Goal: Task Accomplishment & Management: Use online tool/utility

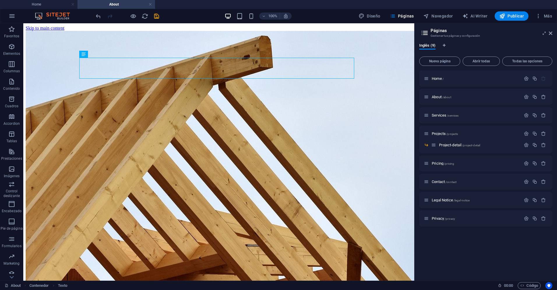
scroll to position [216, 0]
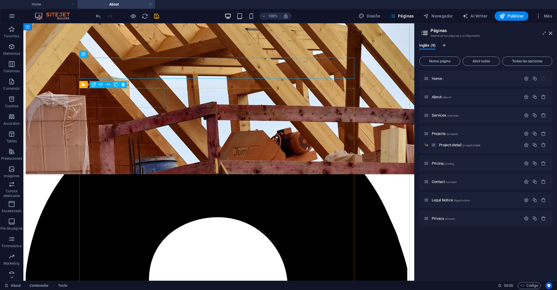
click at [90, 97] on div "H1 Contenedor Banner Contenedor Banner Referencia H3 Texto Separador H3 Predete…" at bounding box center [218, 151] width 391 height 257
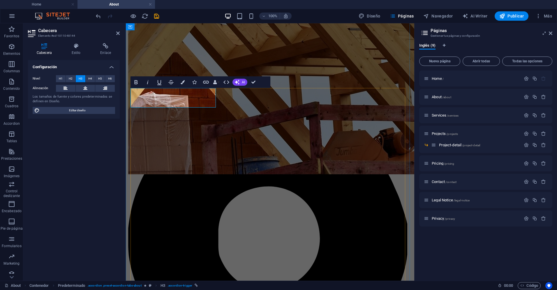
drag, startPoint x: 152, startPoint y: 98, endPoint x: 135, endPoint y: 98, distance: 17.5
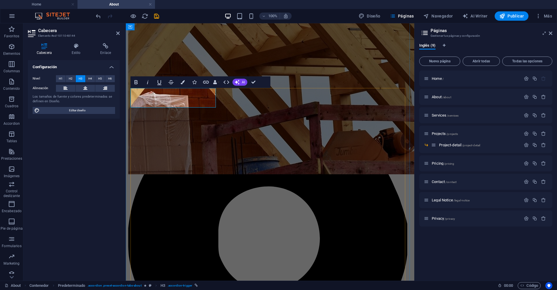
drag, startPoint x: 168, startPoint y: 101, endPoint x: 132, endPoint y: 100, distance: 36.7
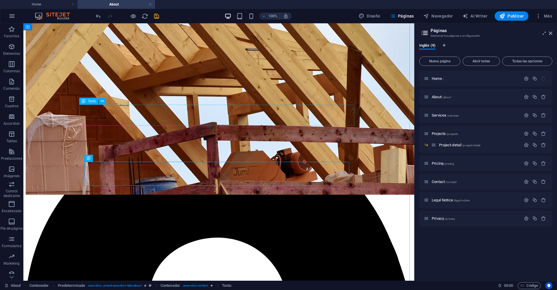
scroll to position [168, 0]
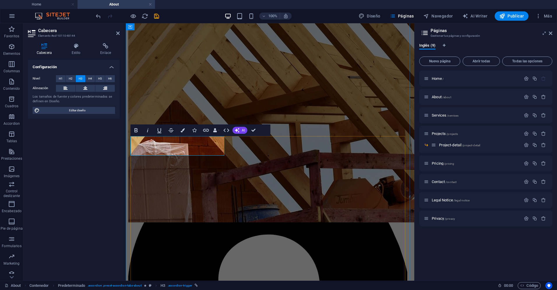
drag, startPoint x: 136, startPoint y: 144, endPoint x: 189, endPoint y: 144, distance: 52.4
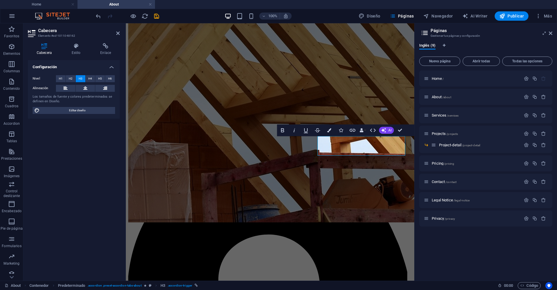
click at [96, 185] on div "Configuración Nivel H1 H2 H3 H4 H5 H6 Alineación Los tamaños de fuente y colore…" at bounding box center [74, 168] width 92 height 216
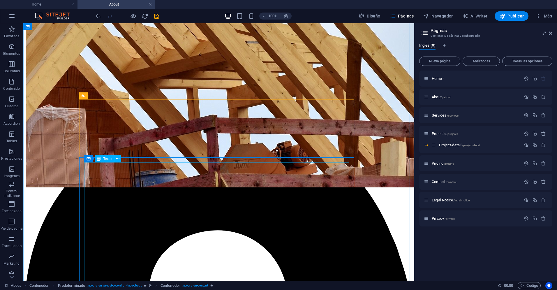
scroll to position [208, 0]
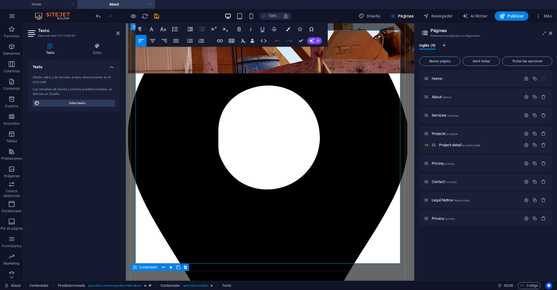
scroll to position [342, 0]
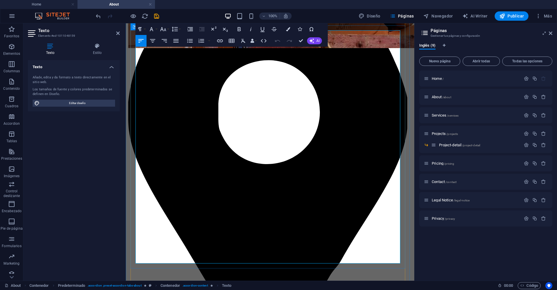
drag, startPoint x: 164, startPoint y: 177, endPoint x: 227, endPoint y: 259, distance: 103.4
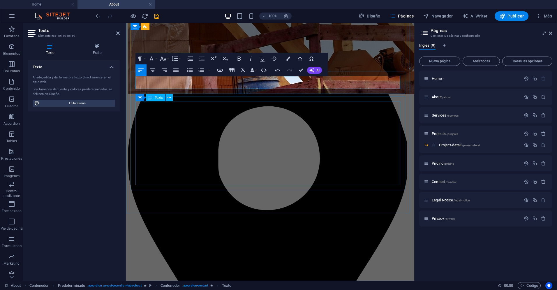
scroll to position [295, 0]
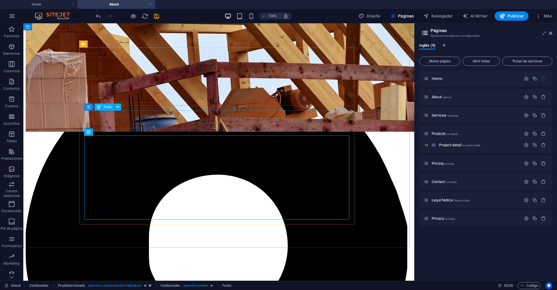
scroll to position [256, 0]
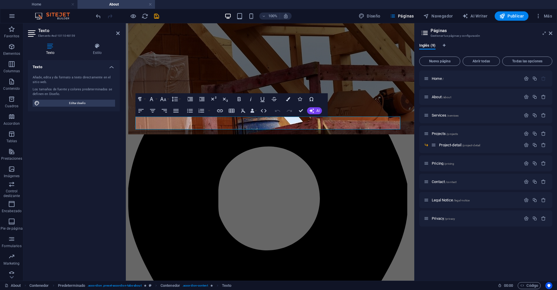
click at [95, 117] on div "Texto Añade, edita y da formato a texto directamente en el sitio web. Los tamañ…" at bounding box center [74, 168] width 92 height 216
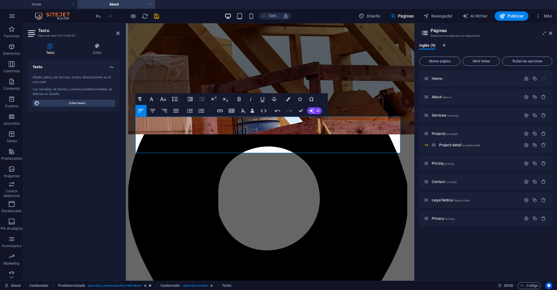
click at [100, 158] on div "Texto Añade, edita y da formato a texto directamente en el sitio web. Los tamañ…" at bounding box center [74, 168] width 92 height 216
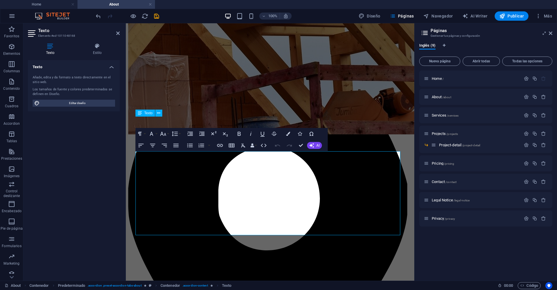
click at [91, 152] on div "Texto Añade, edita y da formato a texto directamente en el sitio web. Los tamañ…" at bounding box center [74, 168] width 92 height 216
drag, startPoint x: 154, startPoint y: 173, endPoint x: 199, endPoint y: 206, distance: 55.2
drag, startPoint x: 210, startPoint y: 233, endPoint x: 167, endPoint y: 175, distance: 72.0
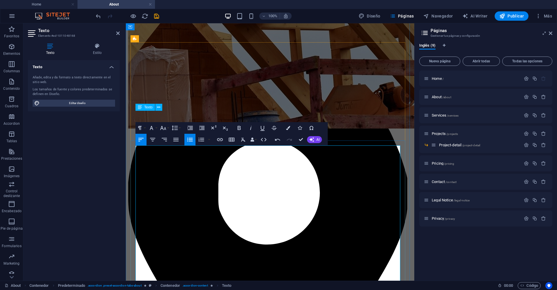
drag, startPoint x: 198, startPoint y: 170, endPoint x: 193, endPoint y: 171, distance: 5.4
click at [113, 174] on div "Texto Añade, edita y da formato a texto directamente en el sitio web. Los tamañ…" at bounding box center [74, 168] width 92 height 216
click at [114, 174] on div "Texto Añade, edita y da formato a texto directamente en el sitio web. Los tamañ…" at bounding box center [74, 168] width 92 height 216
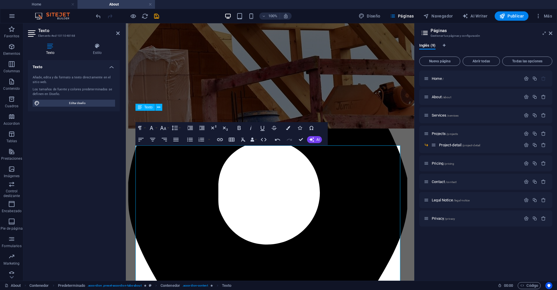
drag, startPoint x: 114, startPoint y: 174, endPoint x: 17, endPoint y: 155, distance: 99.3
click at [114, 174] on div "Texto Añade, edita y da formato a texto directamente en el sitio web. Los tamañ…" at bounding box center [74, 168] width 92 height 216
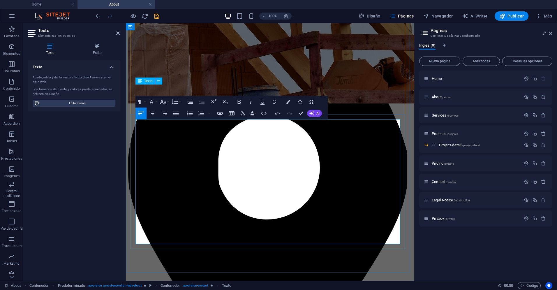
scroll to position [288, 0]
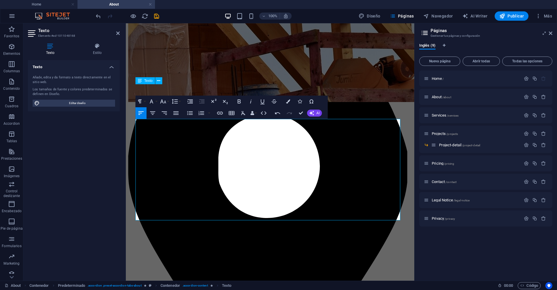
click at [104, 205] on div "Texto Añade, edita y da formato a texto directamente en el sitio web. Los tamañ…" at bounding box center [74, 168] width 92 height 216
click at [111, 203] on div "Texto Añade, edita y da formato a texto directamente en el sitio web. Los tamañ…" at bounding box center [74, 168] width 92 height 216
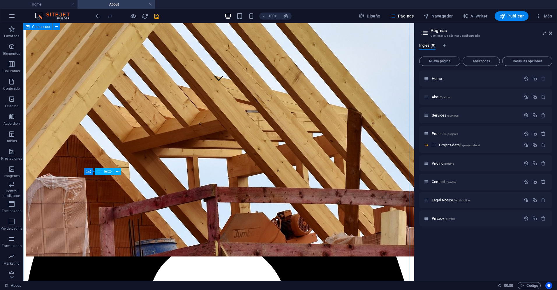
scroll to position [191, 0]
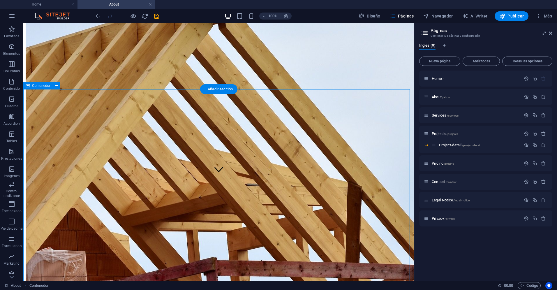
scroll to position [102, 0]
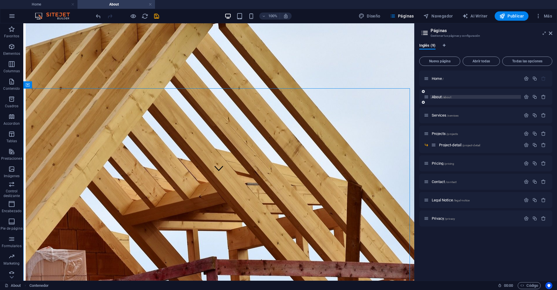
click at [438, 96] on span "About /about" at bounding box center [441, 97] width 20 height 4
click at [440, 96] on span "About /about" at bounding box center [441, 97] width 20 height 4
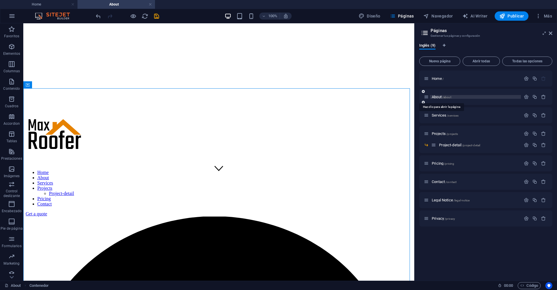
drag, startPoint x: 450, startPoint y: 96, endPoint x: 454, endPoint y: 96, distance: 3.8
click at [450, 96] on span "/about" at bounding box center [446, 96] width 9 height 3
click at [454, 97] on p "About /about" at bounding box center [474, 97] width 87 height 4
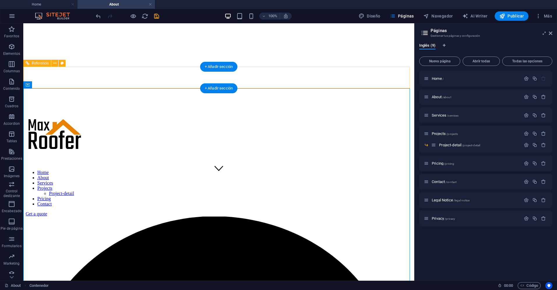
click at [109, 170] on nav "Home About Services Projects Project-detail Pricing Contact" at bounding box center [219, 188] width 386 height 37
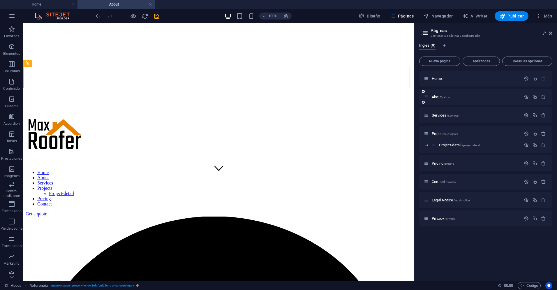
click at [426, 97] on icon at bounding box center [426, 96] width 5 height 5
click at [436, 97] on span "About /about" at bounding box center [441, 97] width 20 height 4
click at [428, 44] on span "Inglés (9)" at bounding box center [427, 46] width 16 height 8
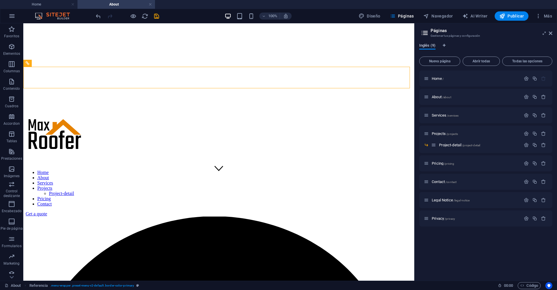
click at [432, 44] on span "Inglés (9)" at bounding box center [427, 46] width 16 height 8
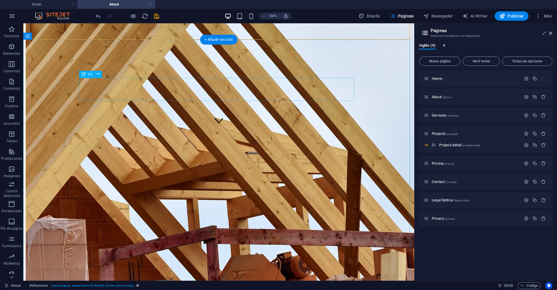
scroll to position [151, 0]
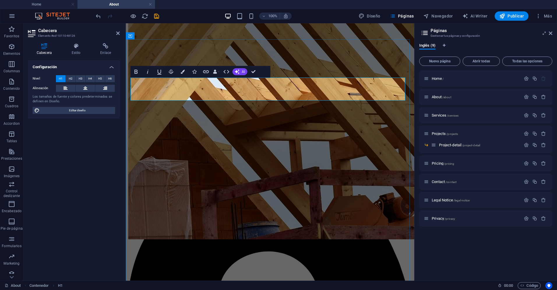
drag, startPoint x: 294, startPoint y: 89, endPoint x: 236, endPoint y: 84, distance: 57.6
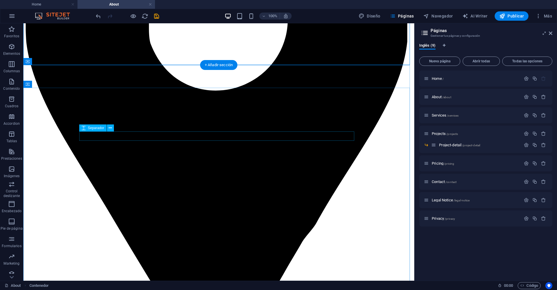
scroll to position [485, 0]
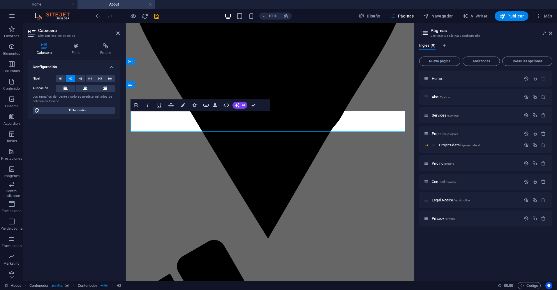
scroll to position [491, 0]
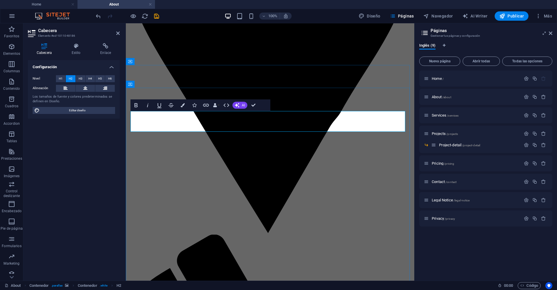
drag, startPoint x: 222, startPoint y: 121, endPoint x: 322, endPoint y: 124, distance: 99.6
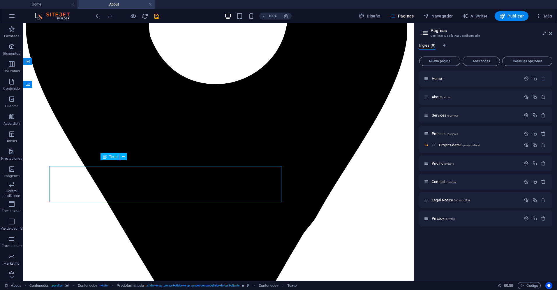
scroll to position [485, 0]
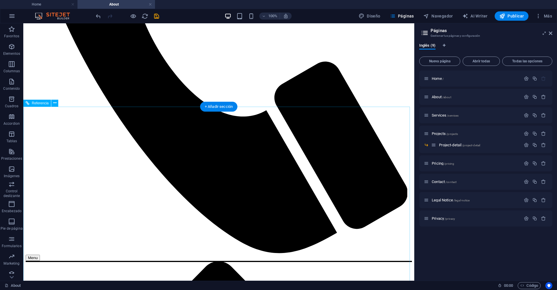
scroll to position [1137, 0]
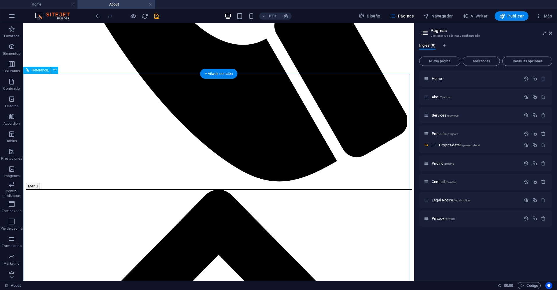
scroll to position [1252, 0]
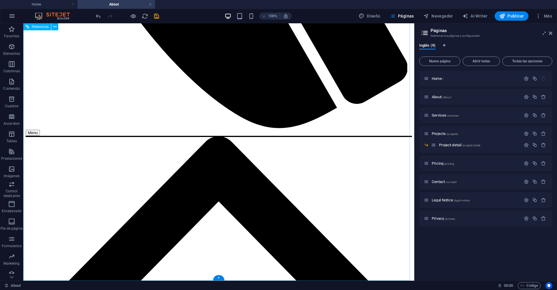
drag, startPoint x: 209, startPoint y: 178, endPoint x: 189, endPoint y: 178, distance: 20.7
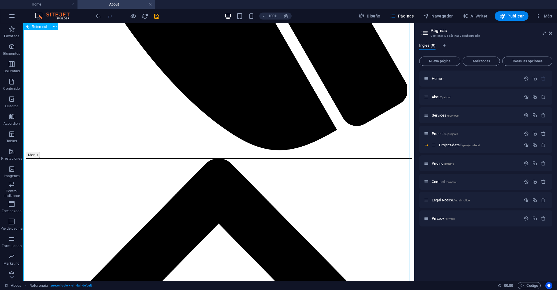
scroll to position [1167, 0]
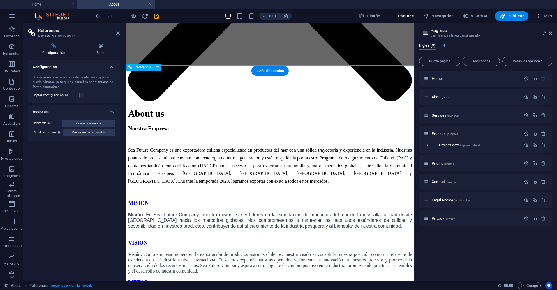
scroll to position [1173, 0]
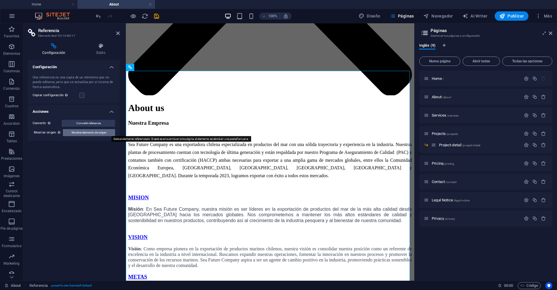
drag, startPoint x: 79, startPoint y: 133, endPoint x: 16, endPoint y: 113, distance: 65.9
click at [79, 133] on span "Mostrar elemento de origen" at bounding box center [89, 132] width 35 height 7
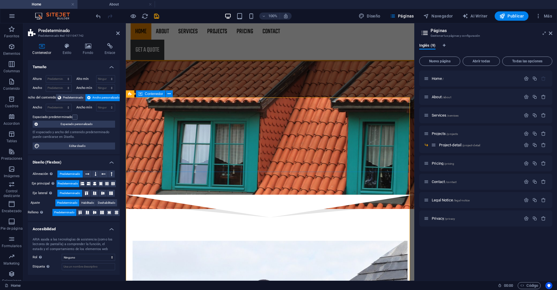
scroll to position [875, 0]
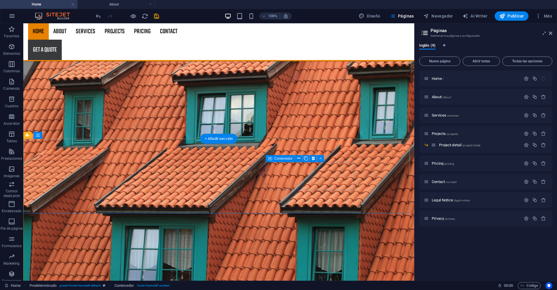
scroll to position [835, 0]
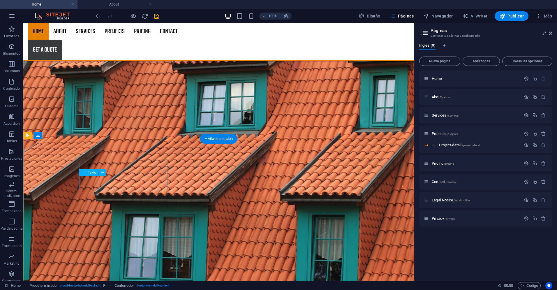
click at [93, 179] on div "H2 Banner Banner Contenedor Contenedor Banner Contenedor Logo Barra de menús Me…" at bounding box center [218, 151] width 391 height 257
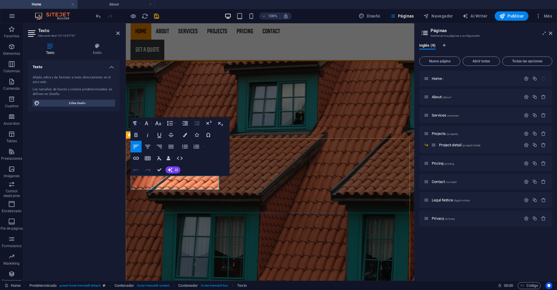
drag, startPoint x: 154, startPoint y: 183, endPoint x: 129, endPoint y: 176, distance: 26.1
click at [121, 189] on div "Texto Estilo Texto Añade, edita y da formato a texto directamente en el sitio w…" at bounding box center [73, 159] width 101 height 242
click at [147, 123] on icon "button" at bounding box center [146, 123] width 3 height 4
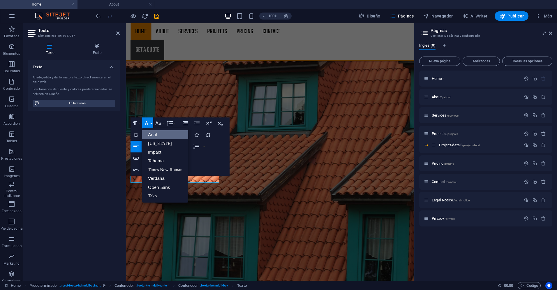
click at [154, 134] on link "Arial" at bounding box center [165, 134] width 46 height 9
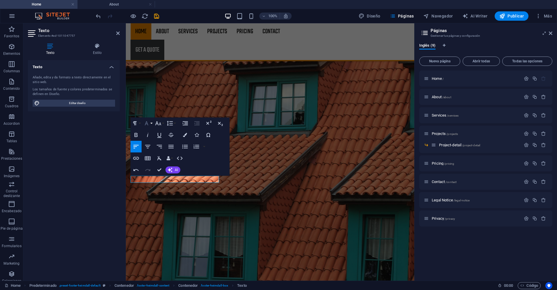
click at [152, 121] on button "Font Family" at bounding box center [147, 123] width 11 height 12
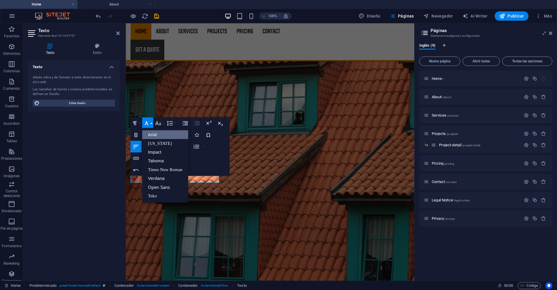
scroll to position [0, 0]
click at [157, 136] on link "Arial" at bounding box center [165, 134] width 46 height 9
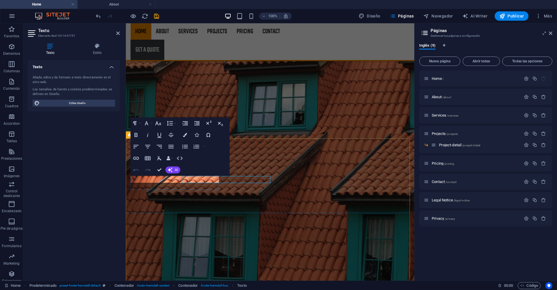
click at [152, 123] on button "Font Family" at bounding box center [147, 123] width 11 height 12
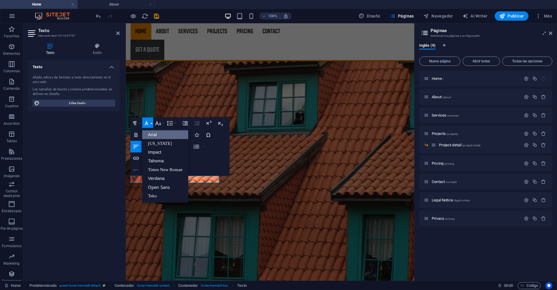
click at [155, 135] on link "Arial" at bounding box center [165, 134] width 46 height 9
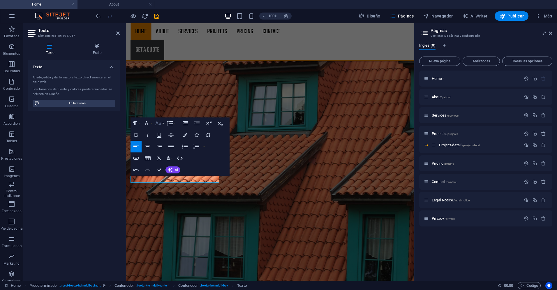
click at [163, 122] on button "Font Size" at bounding box center [159, 123] width 11 height 12
click at [222, 155] on div "Paragraph Format Normal Heading 1 Heading 2 Heading 3 Heading 4 Heading 5 Headi…" at bounding box center [179, 146] width 99 height 58
click at [186, 134] on icon "button" at bounding box center [185, 135] width 4 height 4
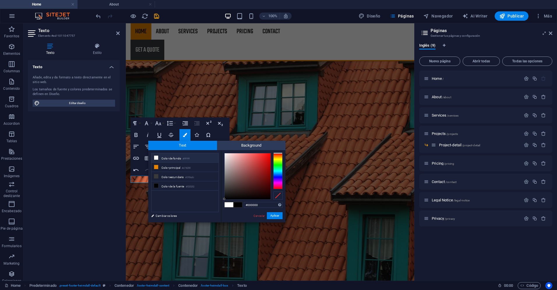
click at [168, 158] on li "Color de fondo #ffffff" at bounding box center [184, 157] width 67 height 9
click at [104, 175] on div "Texto Añade, edita y da formato a texto directamente en el sitio web. Los tamañ…" at bounding box center [74, 168] width 92 height 216
click at [183, 187] on li "Color de la fuente #020202" at bounding box center [184, 185] width 67 height 9
click at [230, 206] on span at bounding box center [228, 204] width 9 height 5
type input "#ffffff"
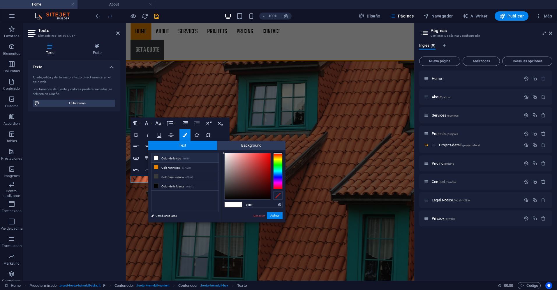
click at [162, 158] on li "Color de fondo #ffffff" at bounding box center [184, 157] width 67 height 9
click at [158, 158] on icon at bounding box center [156, 157] width 4 height 4
drag, startPoint x: 277, startPoint y: 196, endPoint x: 141, endPoint y: 178, distance: 137.4
click at [277, 196] on div at bounding box center [277, 195] width 9 height 8
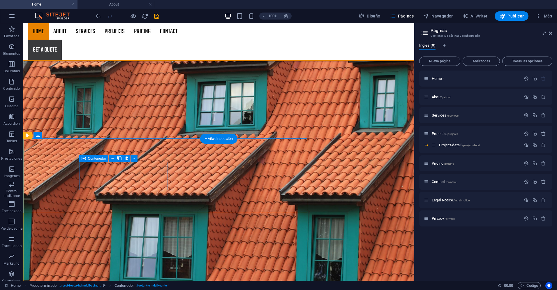
drag, startPoint x: 100, startPoint y: 189, endPoint x: 133, endPoint y: 216, distance: 42.2
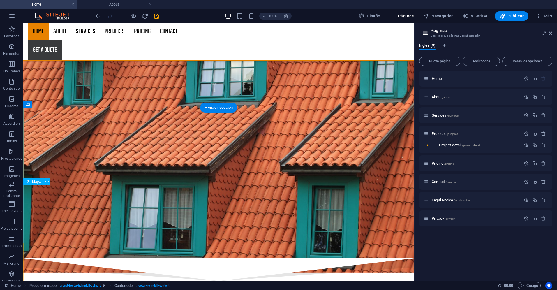
scroll to position [866, 0]
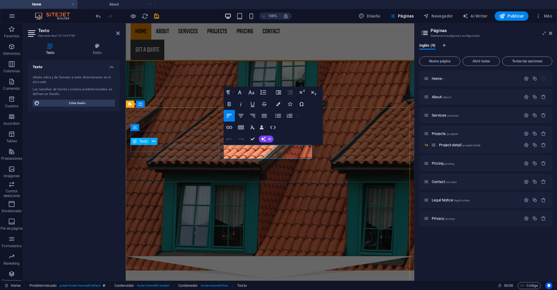
scroll to position [866, 0]
drag, startPoint x: 245, startPoint y: 148, endPoint x: 299, endPoint y: 147, distance: 53.6
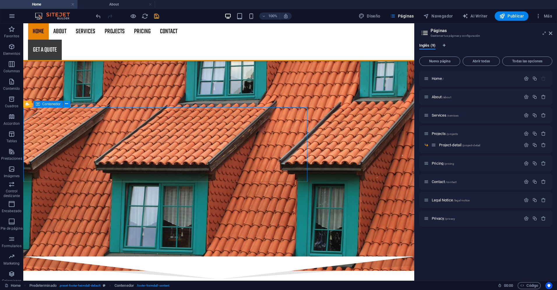
scroll to position [866, 0]
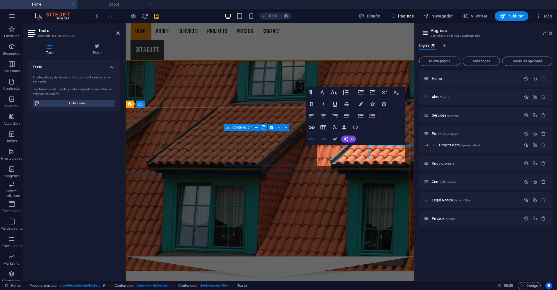
drag, startPoint x: 406, startPoint y: 155, endPoint x: 304, endPoint y: 155, distance: 102.2
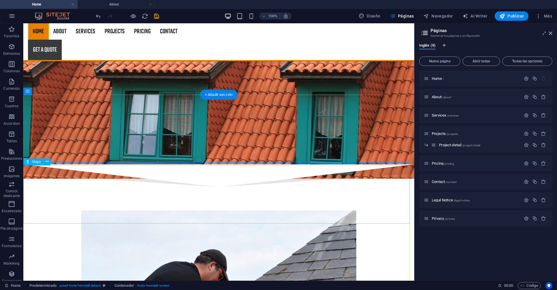
scroll to position [959, 0]
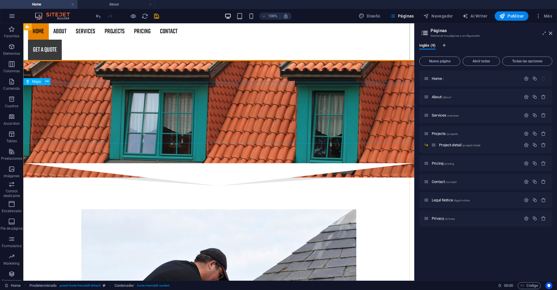
click at [36, 82] on span "Mapa" at bounding box center [36, 81] width 9 height 3
click at [32, 82] on span "Mapa" at bounding box center [36, 81] width 9 height 3
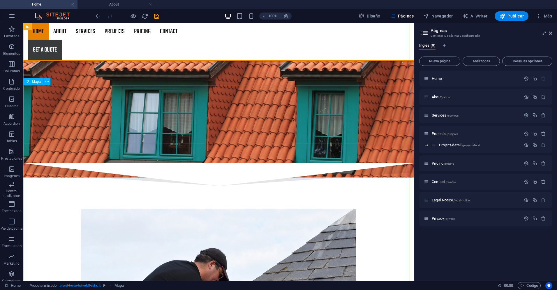
click at [32, 82] on span "Mapa" at bounding box center [36, 81] width 9 height 3
select select "1"
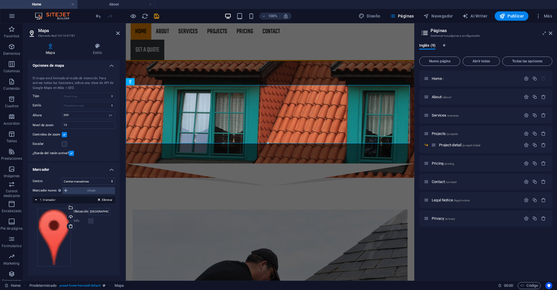
scroll to position [2, 0]
click at [100, 211] on input "[GEOGRAPHIC_DATA] [US_STATE]" at bounding box center [99, 211] width 22 height 7
drag, startPoint x: 109, startPoint y: 209, endPoint x: 75, endPoint y: 210, distance: 34.1
click at [75, 210] on div "Arrastra archivos aquí, haz clic para escoger archivos o selecciona archivos de…" at bounding box center [73, 237] width 73 height 58
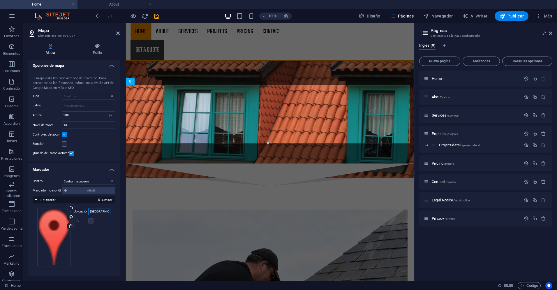
drag, startPoint x: 100, startPoint y: 210, endPoint x: 88, endPoint y: 210, distance: 11.6
click at [80, 212] on div "Ubicación CHILE" at bounding box center [92, 211] width 37 height 7
paste input "Los Almendros # 102 [GEOGRAPHIC_DATA], [GEOGRAPHIC_DATA], [GEOGRAPHIC_DATA]"
type input "Los Almendros # 102 [GEOGRAPHIC_DATA], [GEOGRAPHIC_DATA], [GEOGRAPHIC_DATA]"
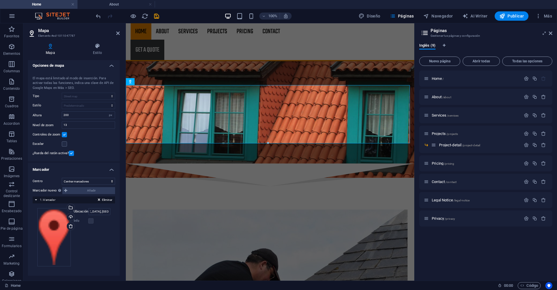
click at [107, 234] on div "Arrastra archivos aquí, haz clic para escoger archivos o selecciona archivos de…" at bounding box center [73, 237] width 73 height 58
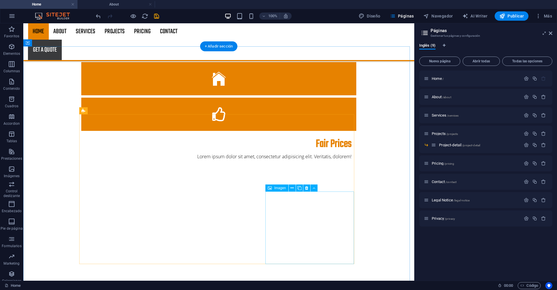
scroll to position [686, 0]
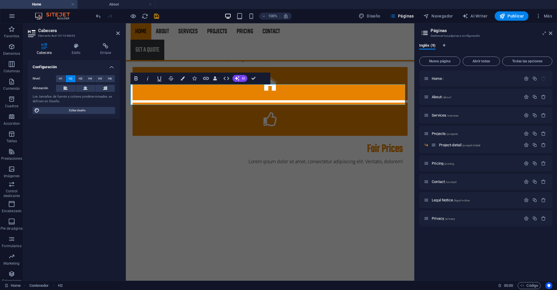
click at [68, 209] on div "Configuración Nivel H1 H2 H3 H4 H5 H6 Alineación Los tamaños de fuente y colore…" at bounding box center [74, 168] width 92 height 216
click at [91, 203] on div "Configuración Nivel H1 H2 H3 H4 H5 H6 Alineación Los tamaños de fuente y colore…" at bounding box center [74, 168] width 92 height 216
drag, startPoint x: 91, startPoint y: 203, endPoint x: 109, endPoint y: 193, distance: 20.1
click at [95, 201] on div "Configuración Nivel H1 H2 H3 H4 H5 H6 Alineación Los tamaños de fuente y colore…" at bounding box center [74, 168] width 92 height 216
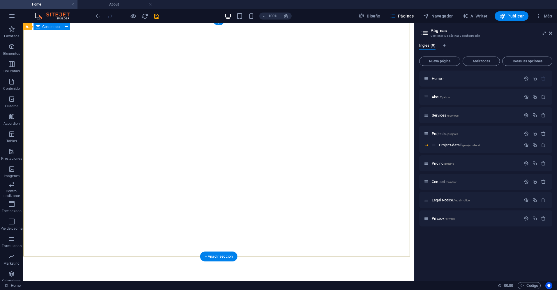
scroll to position [0, 0]
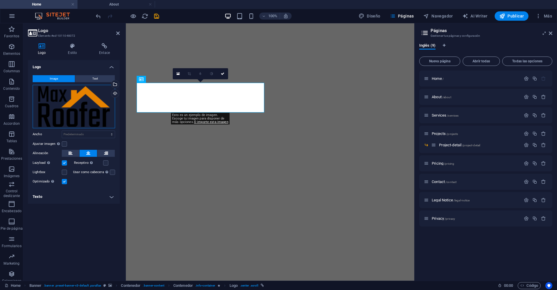
click at [89, 102] on div "Arrastra archivos aquí, haz clic para escoger archivos o selecciona archivos de…" at bounding box center [74, 106] width 82 height 43
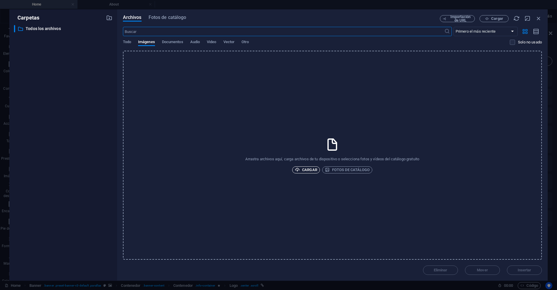
click at [309, 169] on span "Cargar" at bounding box center [306, 169] width 22 height 7
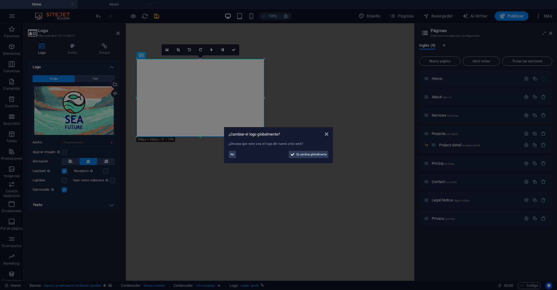
click at [284, 195] on aside "¿Cambiar el logo globalmente? ¿Deseas que este sea el logo del nuevo sitio web?…" at bounding box center [278, 145] width 557 height 290
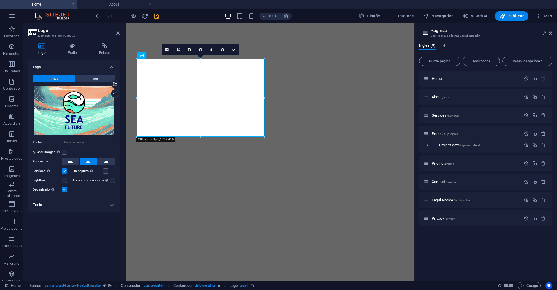
click at [66, 171] on label at bounding box center [64, 170] width 5 height 5
click at [0, 0] on input "Lazyload La carga de imágenes tras la carga de la página mejora la velocidad de…" at bounding box center [0, 0] width 0 height 0
click at [64, 170] on label at bounding box center [64, 170] width 5 height 5
click at [0, 0] on input "Lazyload La carga de imágenes tras la carga de la página mejora la velocidad de…" at bounding box center [0, 0] width 0 height 0
click at [66, 191] on label at bounding box center [64, 189] width 5 height 5
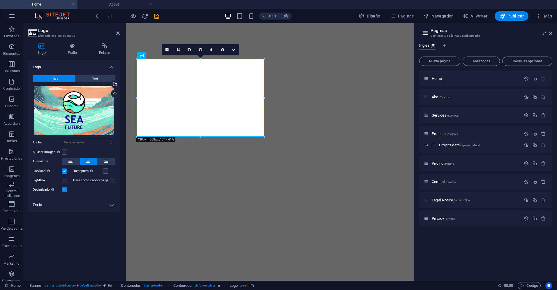
click at [0, 0] on input "Optimizado Las imágenes se comprimen para así mejorar la velocidad de las págin…" at bounding box center [0, 0] width 0 height 0
click at [64, 189] on label at bounding box center [64, 189] width 5 height 5
click at [0, 0] on input "Optimizado Las imágenes se comprimen para así mejorar la velocidad de las págin…" at bounding box center [0, 0] width 0 height 0
click at [64, 189] on label at bounding box center [64, 189] width 5 height 5
click at [0, 0] on input "Optimizado Las imágenes se comprimen para así mejorar la velocidad de las págin…" at bounding box center [0, 0] width 0 height 0
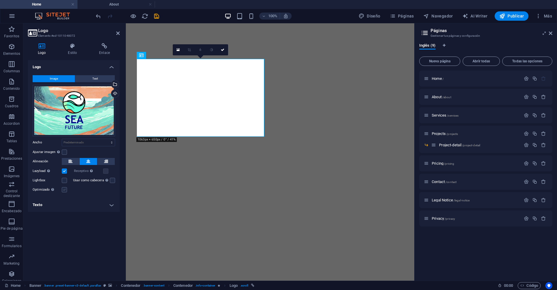
click at [64, 189] on label at bounding box center [64, 189] width 5 height 5
click at [0, 0] on input "Optimizado Las imágenes se comprimen para así mejorar la velocidad de las págin…" at bounding box center [0, 0] width 0 height 0
click at [64, 189] on label at bounding box center [64, 189] width 5 height 5
click at [0, 0] on input "Optimizado Las imágenes se comprimen para así mejorar la velocidad de las págin…" at bounding box center [0, 0] width 0 height 0
click at [72, 51] on h4 "Estilo" at bounding box center [73, 49] width 31 height 12
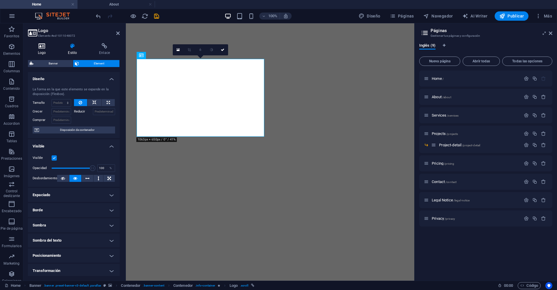
click at [42, 49] on h4 "Logo" at bounding box center [43, 49] width 30 height 12
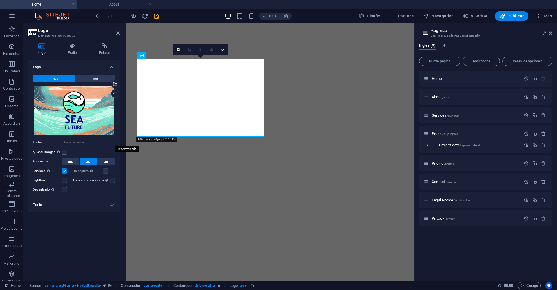
click at [93, 140] on select "Predeterminado automático px rem % em vh vw" at bounding box center [88, 142] width 53 height 7
click at [62, 139] on select "Predeterminado automático px rem % em vh vw" at bounding box center [88, 142] width 53 height 7
select select "DISABLED_OPTION_VALUE"
click at [155, 209] on div "Botón" at bounding box center [152, 205] width 31 height 7
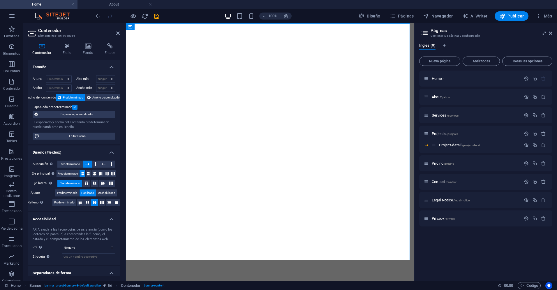
click at [492, 48] on div "Inglés (9)" at bounding box center [485, 48] width 133 height 11
drag, startPoint x: 551, startPoint y: 33, endPoint x: 425, endPoint y: 10, distance: 128.2
click at [551, 33] on icon at bounding box center [549, 33] width 3 height 5
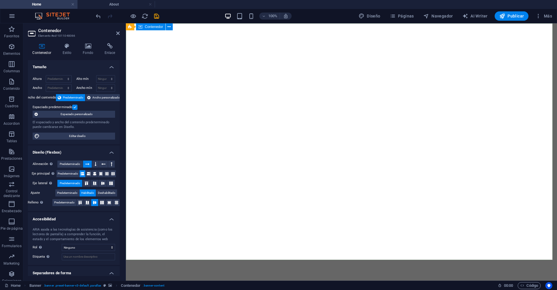
drag, startPoint x: 116, startPoint y: 33, endPoint x: 117, endPoint y: 22, distance: 10.8
click at [116, 33] on icon at bounding box center [117, 33] width 3 height 5
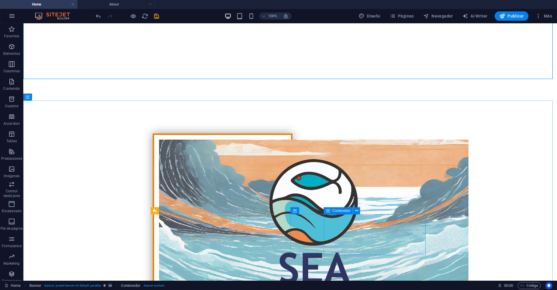
scroll to position [205, 0]
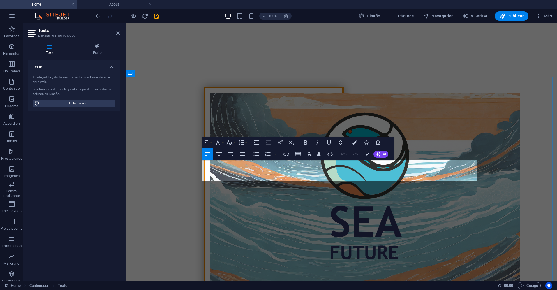
drag, startPoint x: 311, startPoint y: 179, endPoint x: 208, endPoint y: 162, distance: 103.5
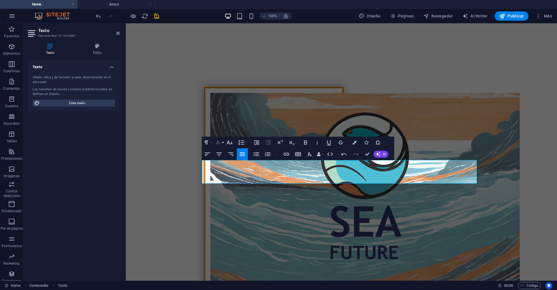
click at [223, 141] on button "Font Family" at bounding box center [218, 143] width 11 height 12
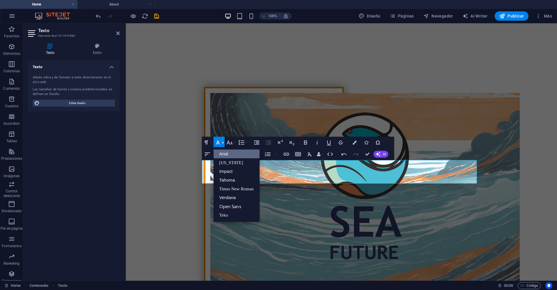
click at [226, 153] on link "Arial" at bounding box center [236, 153] width 46 height 9
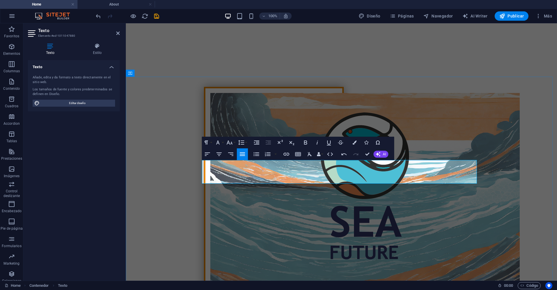
drag, startPoint x: 411, startPoint y: 174, endPoint x: 198, endPoint y: 158, distance: 213.7
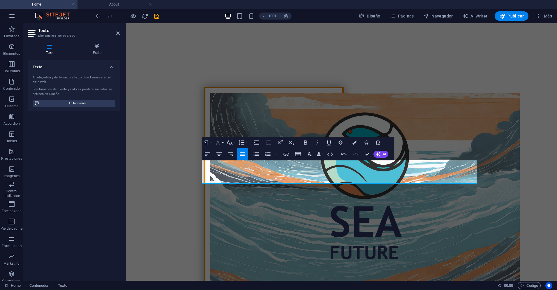
click at [221, 141] on button "Font Family" at bounding box center [218, 143] width 11 height 12
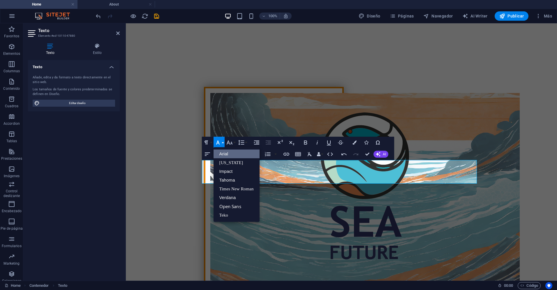
click at [224, 153] on link "Arial" at bounding box center [236, 153] width 46 height 9
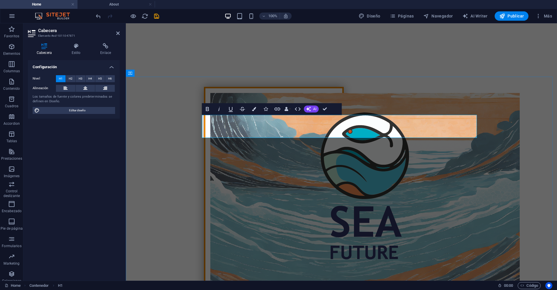
drag, startPoint x: 264, startPoint y: 128, endPoint x: 424, endPoint y: 139, distance: 160.2
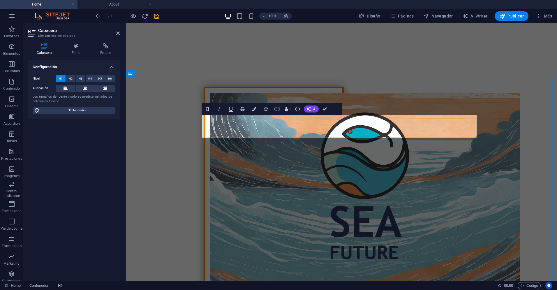
drag, startPoint x: 350, startPoint y: 125, endPoint x: 267, endPoint y: 123, distance: 83.0
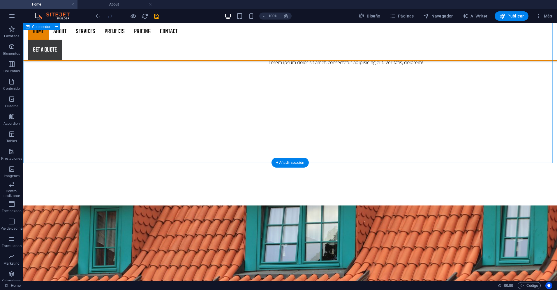
scroll to position [475, 0]
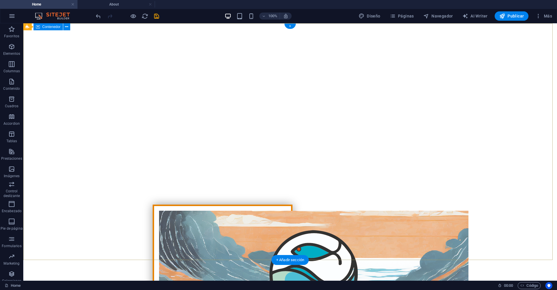
scroll to position [0, 0]
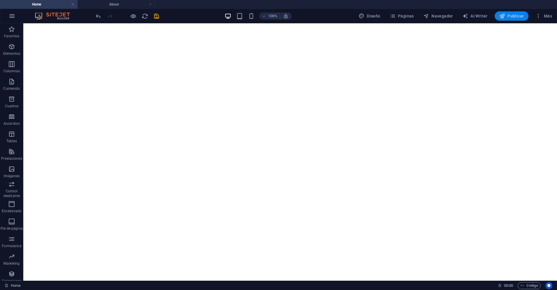
click at [510, 15] on span "Publicar" at bounding box center [511, 16] width 25 height 6
checkbox input "false"
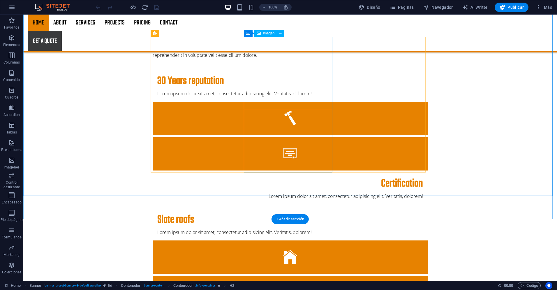
scroll to position [516, 0]
